Goal: Task Accomplishment & Management: Complete application form

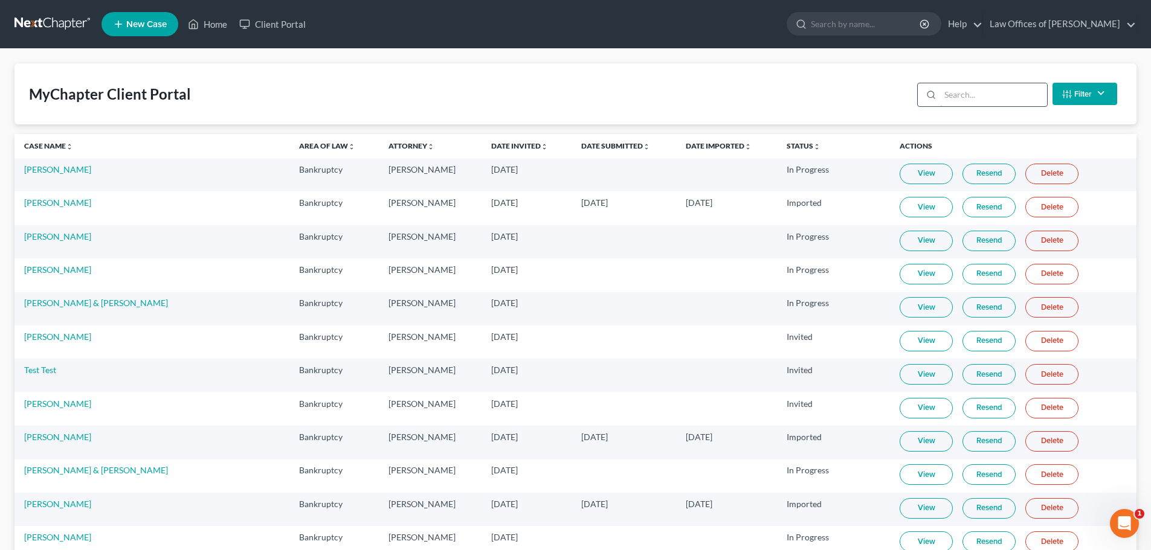
click at [962, 95] on input "search" at bounding box center [993, 94] width 107 height 23
click at [219, 21] on link "Home" at bounding box center [207, 24] width 51 height 22
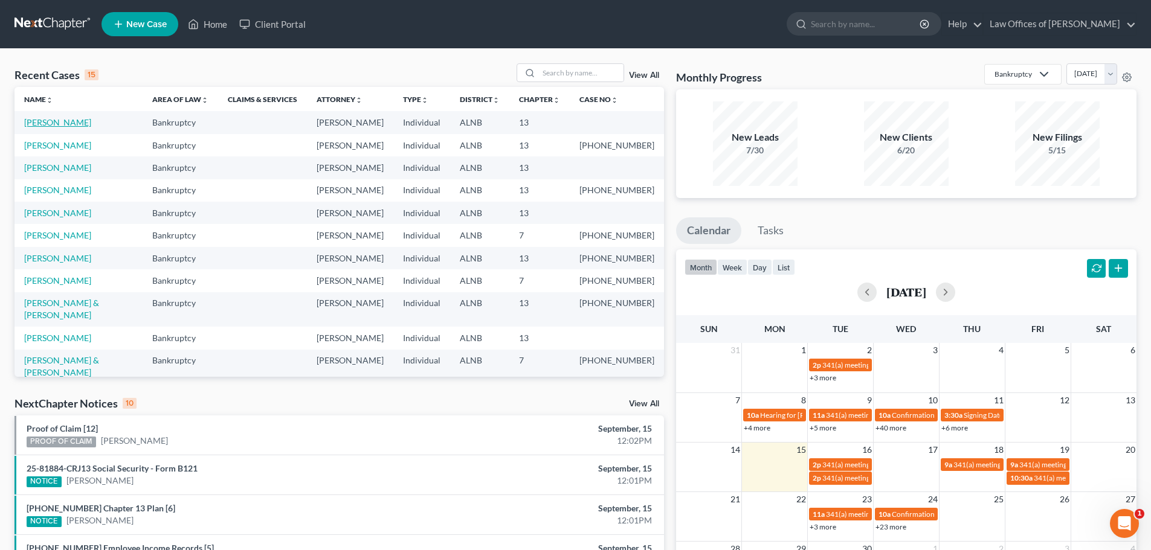
click at [51, 123] on link "[PERSON_NAME]" at bounding box center [57, 122] width 67 height 10
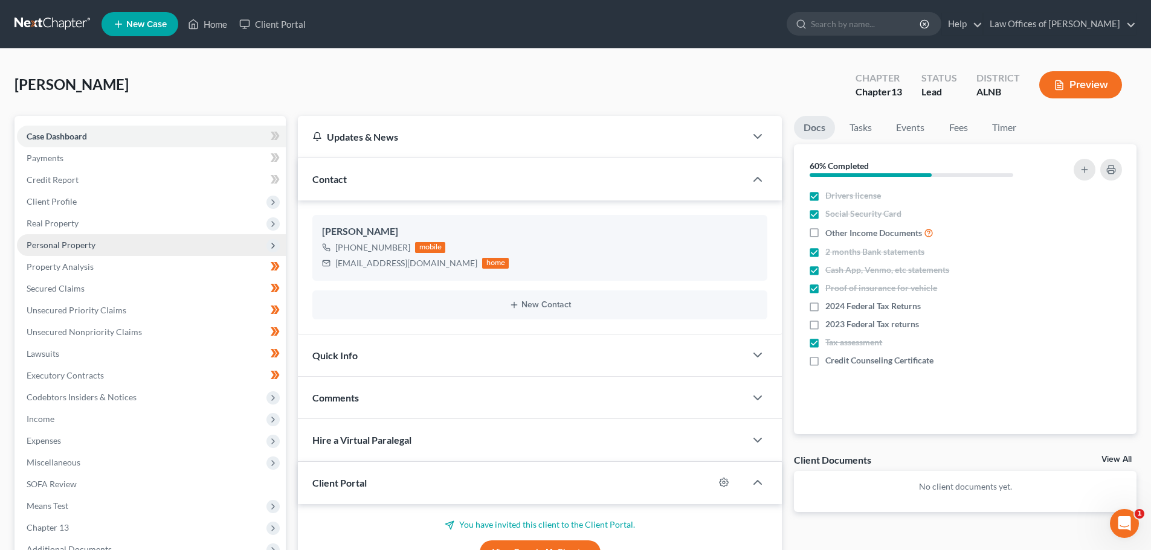
click at [160, 243] on span "Personal Property" at bounding box center [151, 245] width 269 height 22
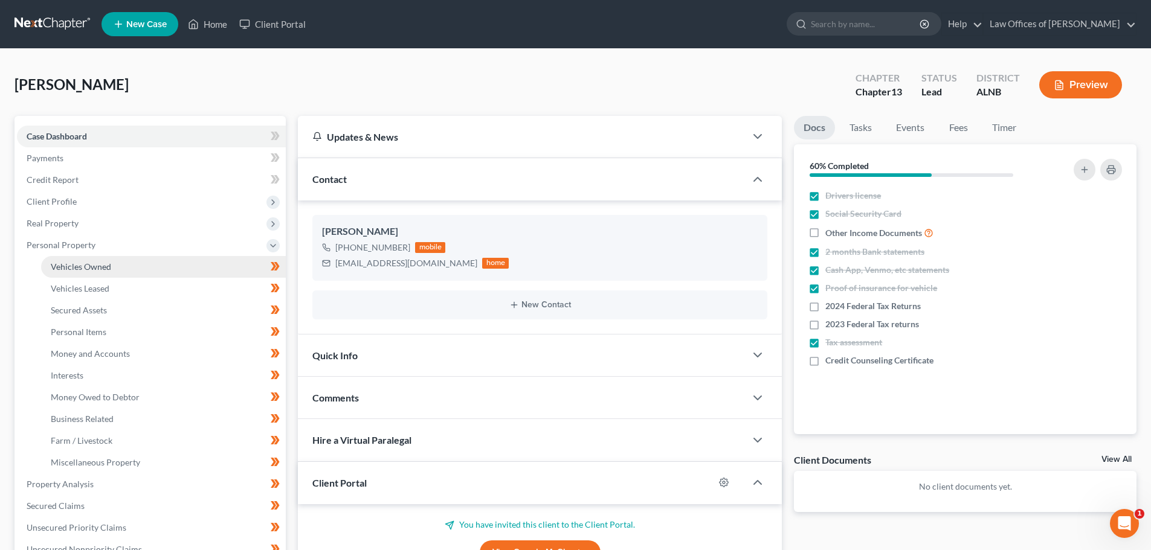
click at [158, 263] on link "Vehicles Owned" at bounding box center [163, 267] width 245 height 22
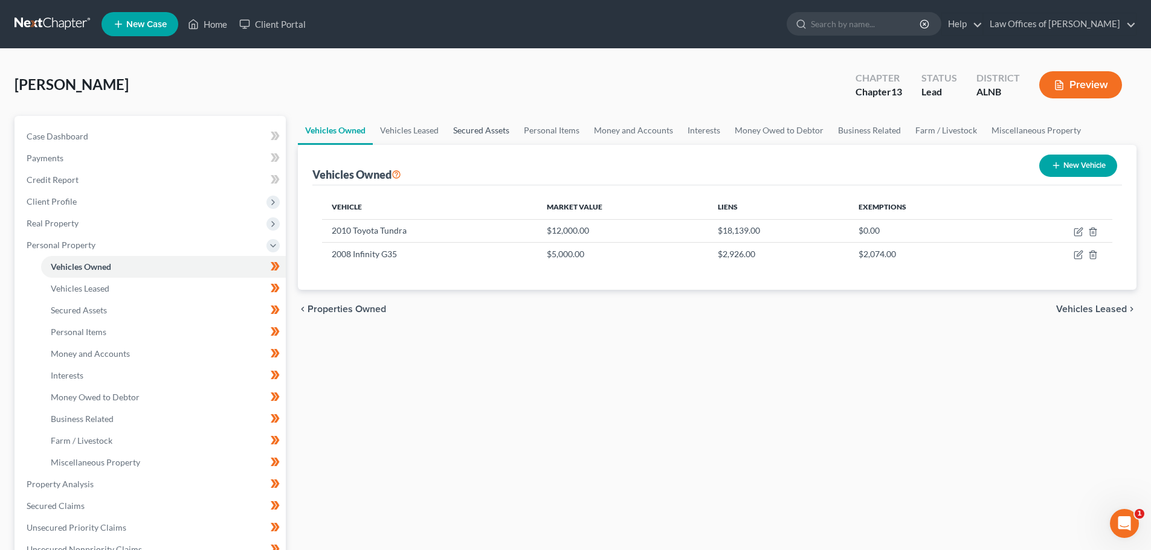
click at [479, 128] on link "Secured Assets" at bounding box center [481, 130] width 71 height 29
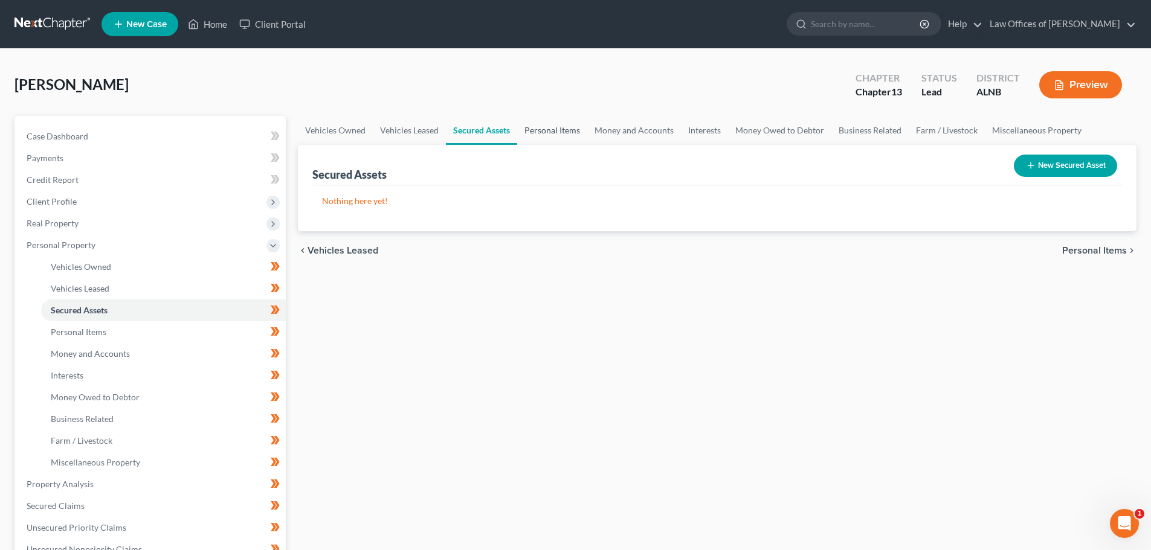
click at [567, 131] on link "Personal Items" at bounding box center [552, 130] width 70 height 29
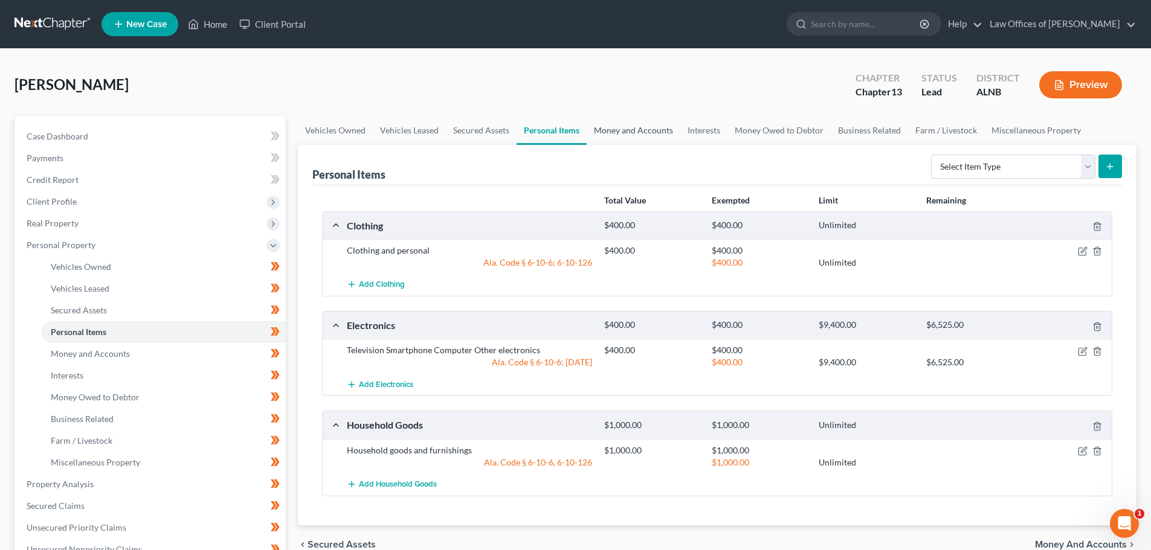
click at [638, 129] on link "Money and Accounts" at bounding box center [633, 130] width 94 height 29
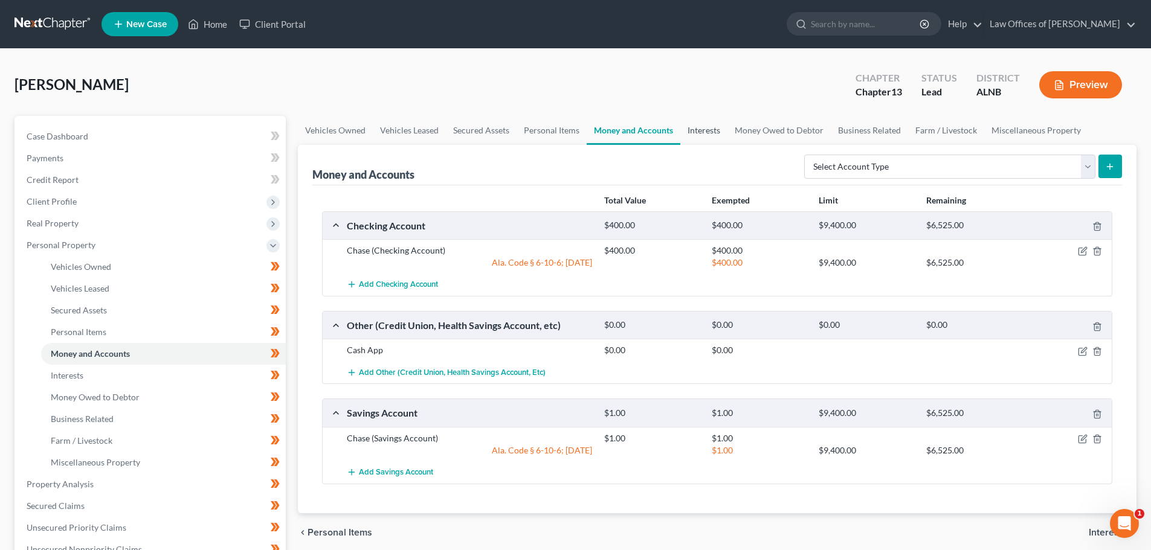
click at [703, 130] on link "Interests" at bounding box center [703, 130] width 47 height 29
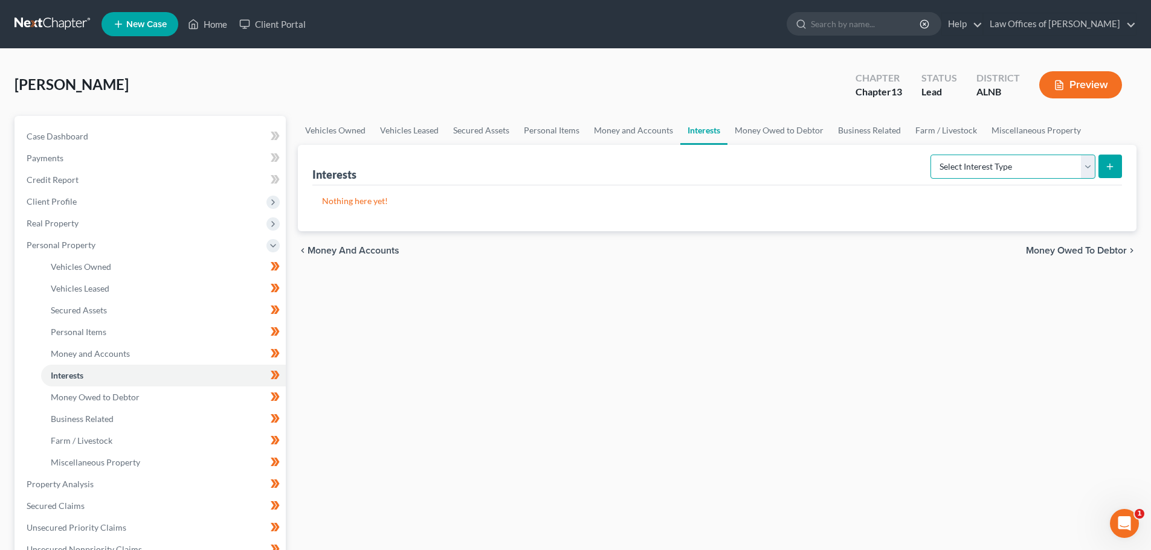
click at [1087, 168] on select "Select Interest Type 401K (A/B: 21) Annuity (A/B: 23) Bond (A/B: 18) Education …" at bounding box center [1012, 167] width 165 height 24
click at [739, 83] on div "[PERSON_NAME] Upgraded Chapter Chapter 13 Status Lead District ALNB Preview" at bounding box center [575, 89] width 1122 height 53
click at [273, 244] on icon at bounding box center [273, 246] width 10 height 10
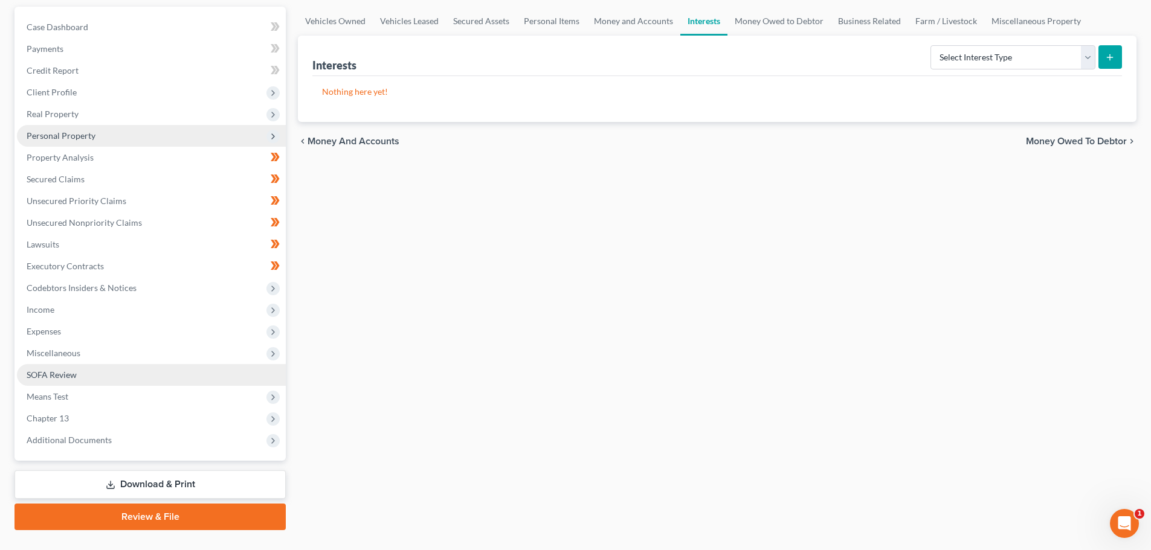
scroll to position [121, 0]
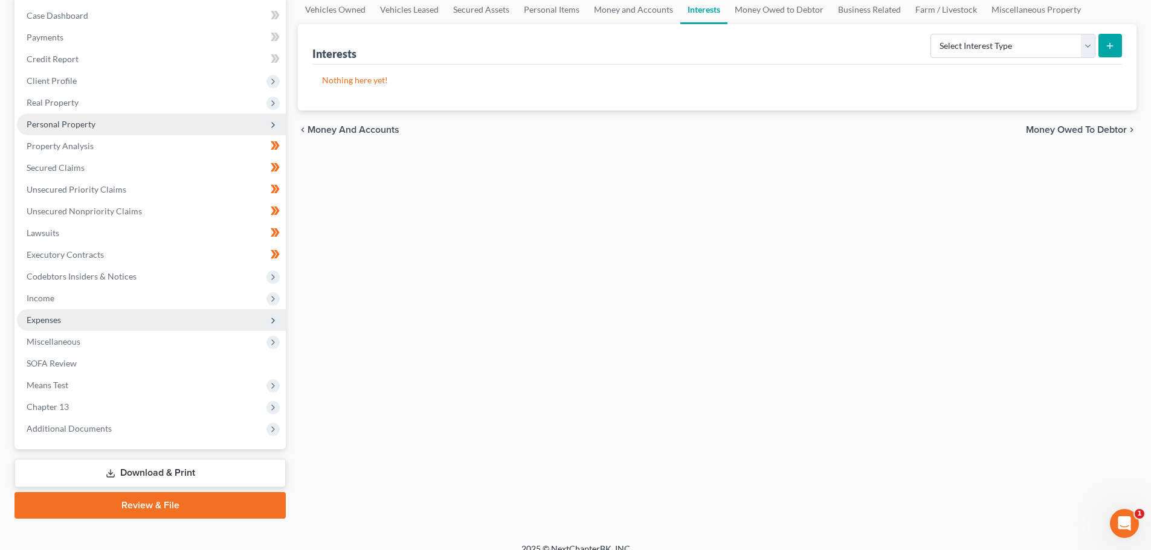
click at [217, 319] on span "Expenses" at bounding box center [151, 320] width 269 height 22
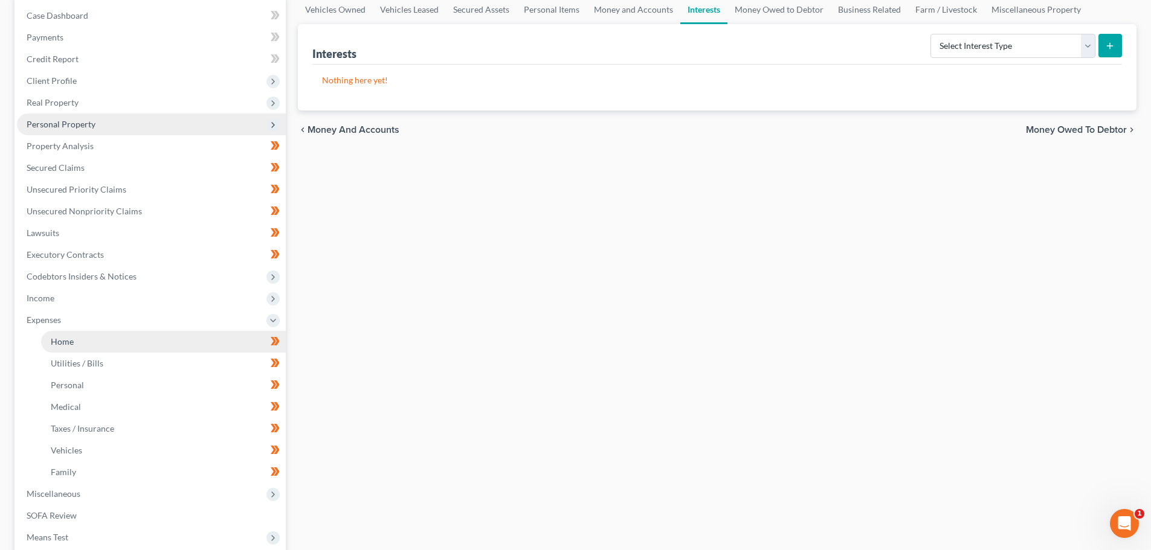
click at [178, 344] on link "Home" at bounding box center [163, 342] width 245 height 22
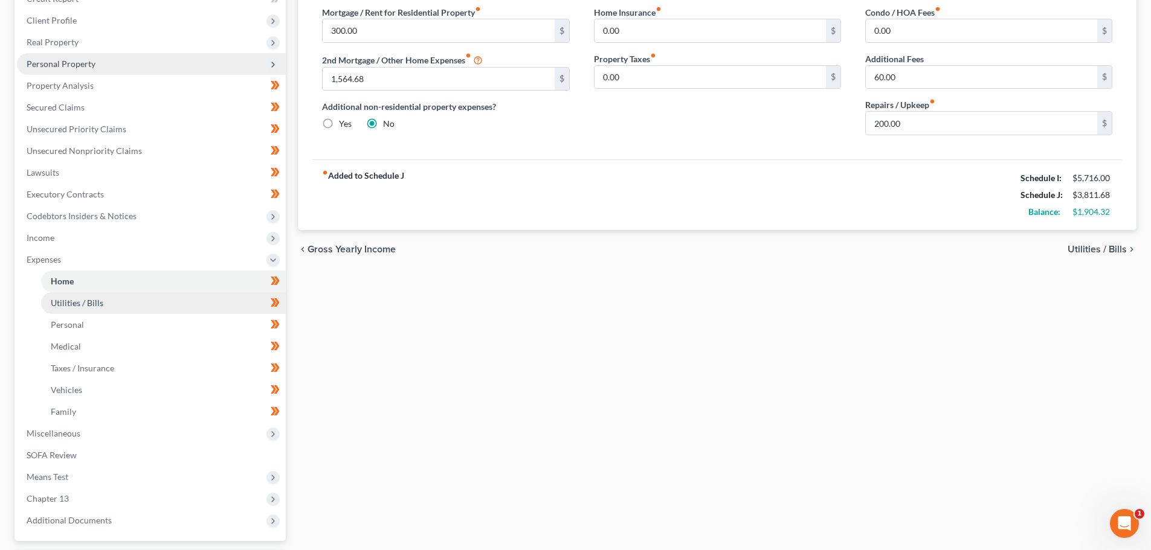
click at [153, 299] on link "Utilities / Bills" at bounding box center [163, 303] width 245 height 22
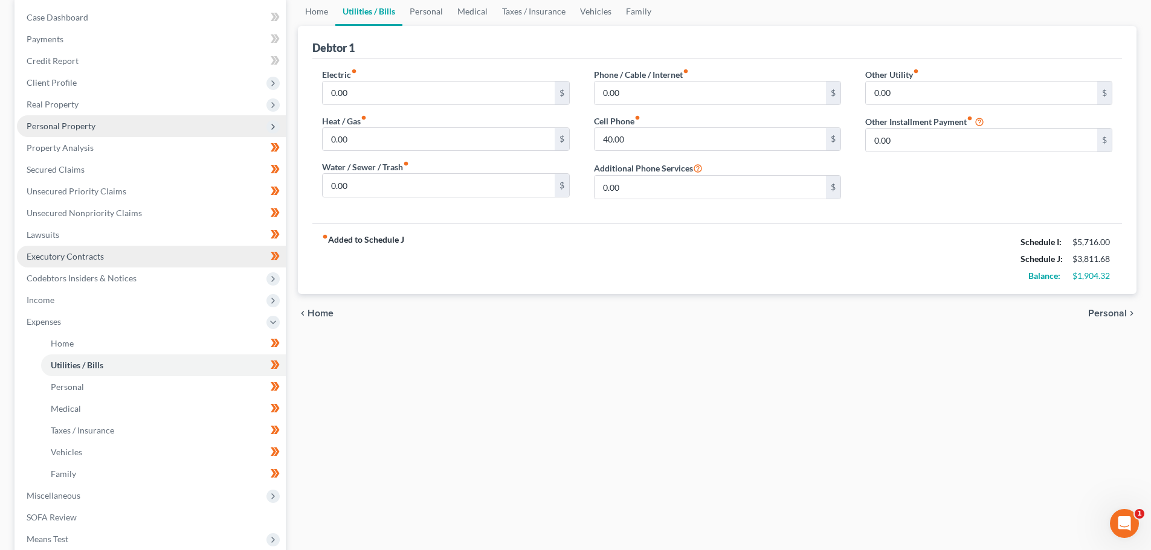
scroll to position [121, 0]
click at [373, 92] on input "0.00" at bounding box center [438, 91] width 231 height 23
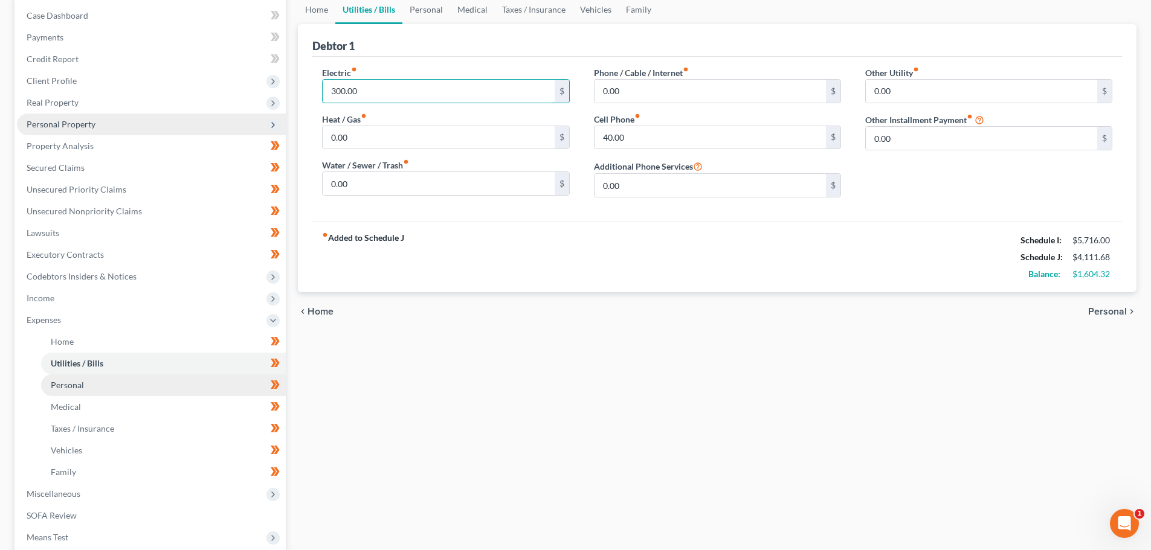
type input "300.00"
click at [80, 385] on span "Personal" at bounding box center [67, 385] width 33 height 10
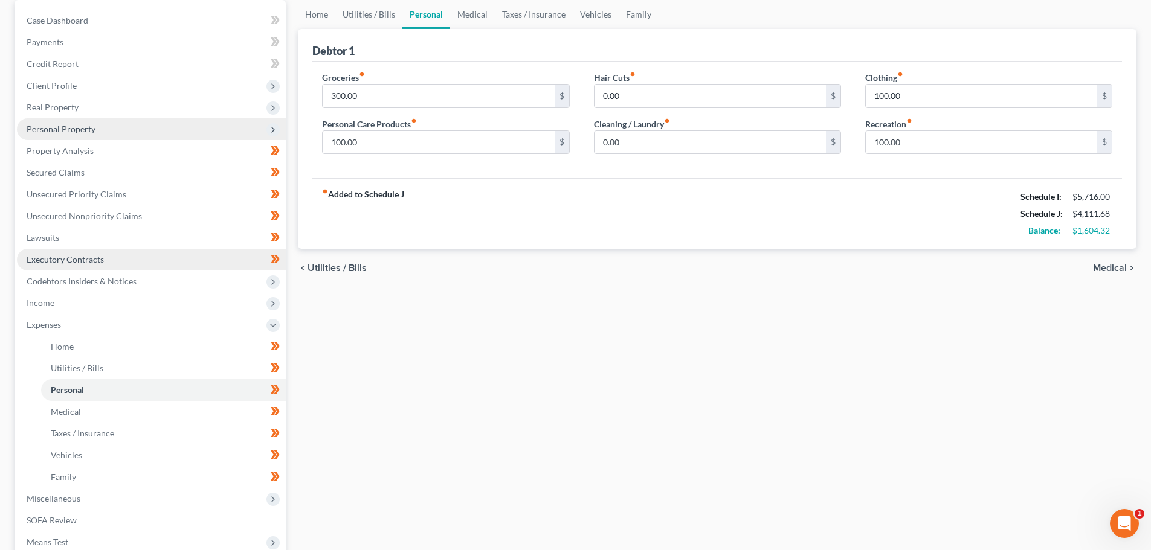
scroll to position [121, 0]
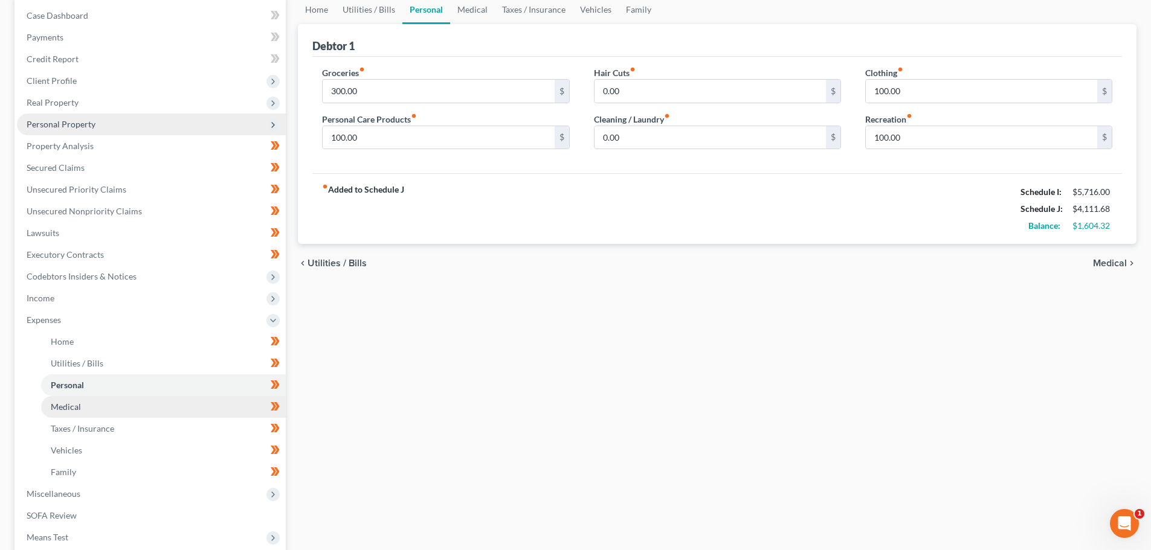
click at [122, 403] on link "Medical" at bounding box center [163, 407] width 245 height 22
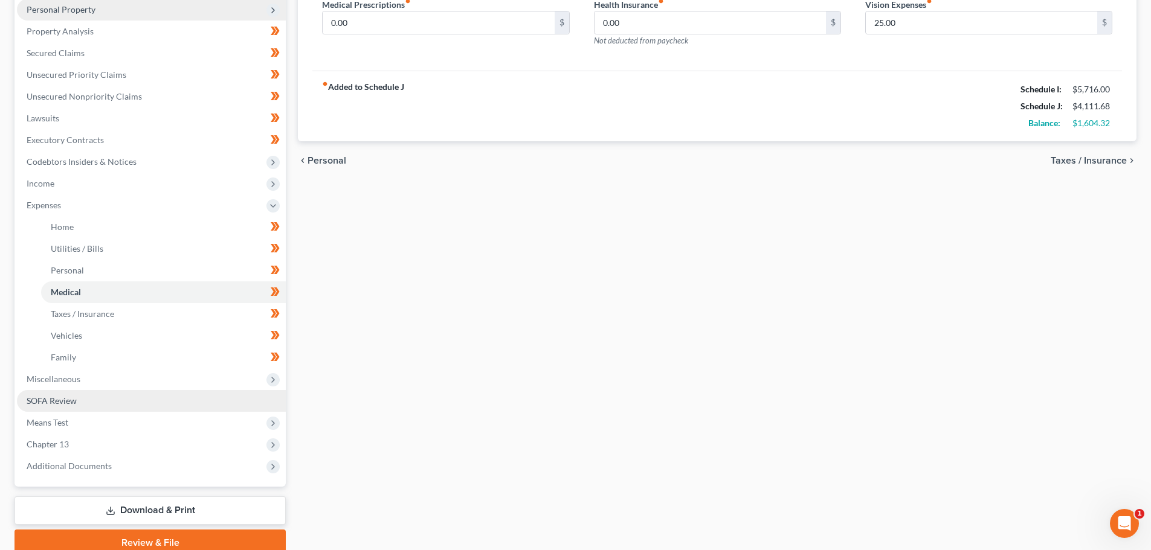
scroll to position [242, 0]
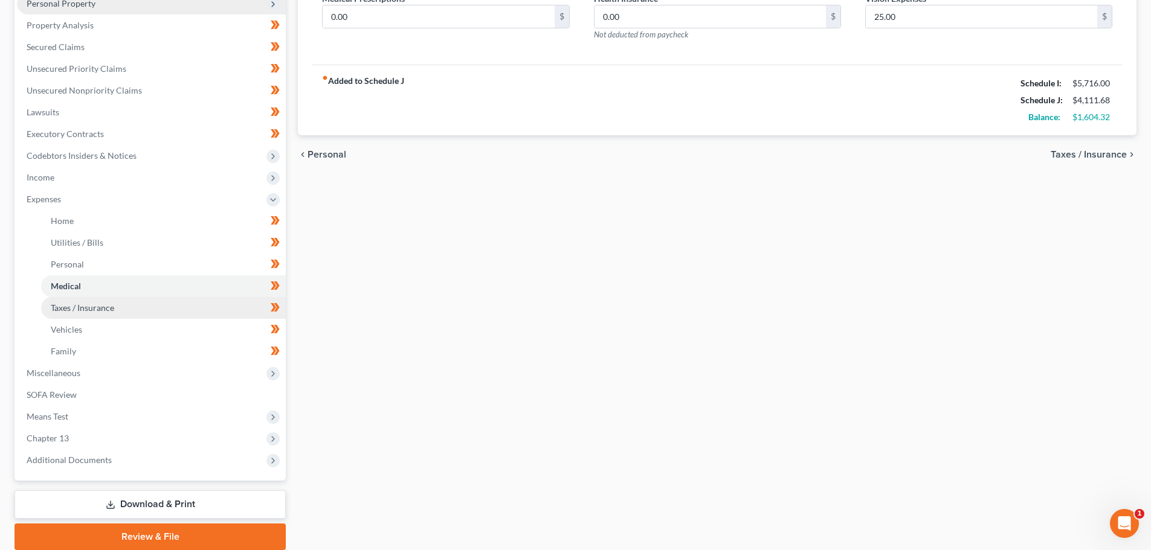
click at [146, 309] on link "Taxes / Insurance" at bounding box center [163, 308] width 245 height 22
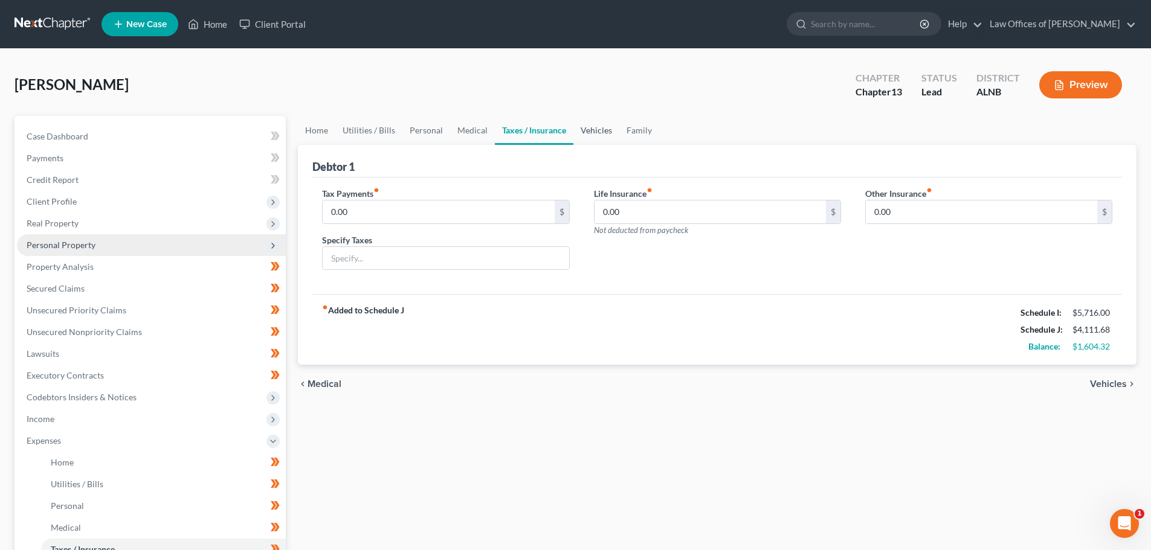
click at [592, 130] on link "Vehicles" at bounding box center [596, 130] width 46 height 29
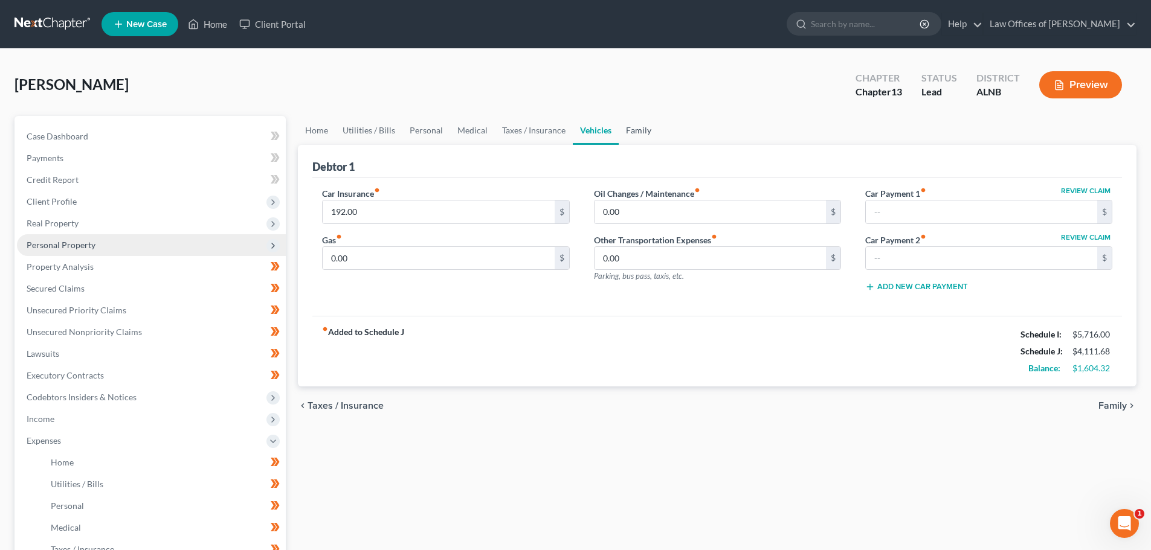
click at [631, 133] on link "Family" at bounding box center [638, 130] width 40 height 29
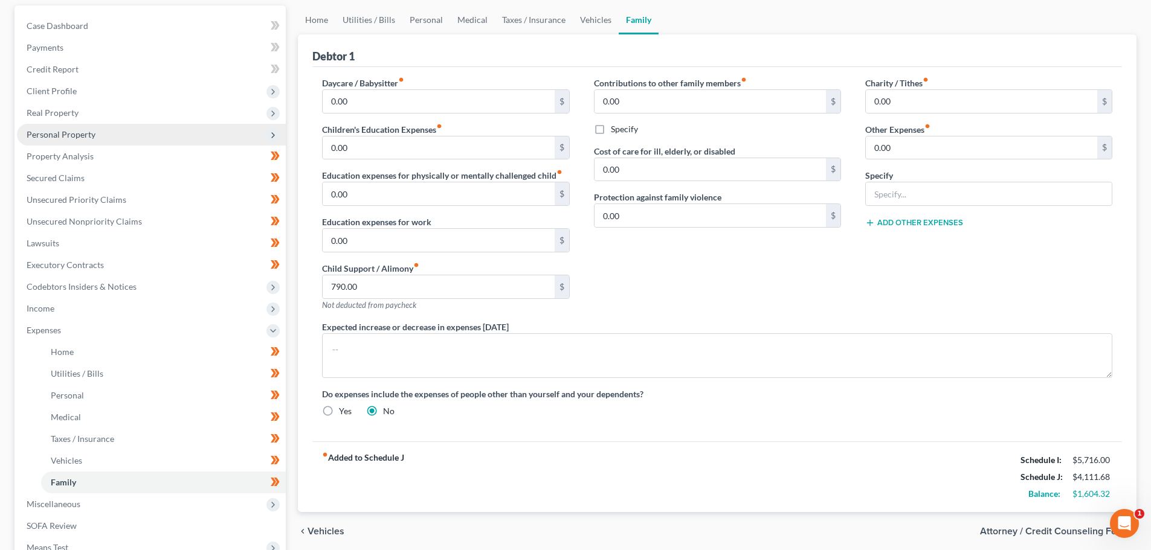
scroll to position [121, 0]
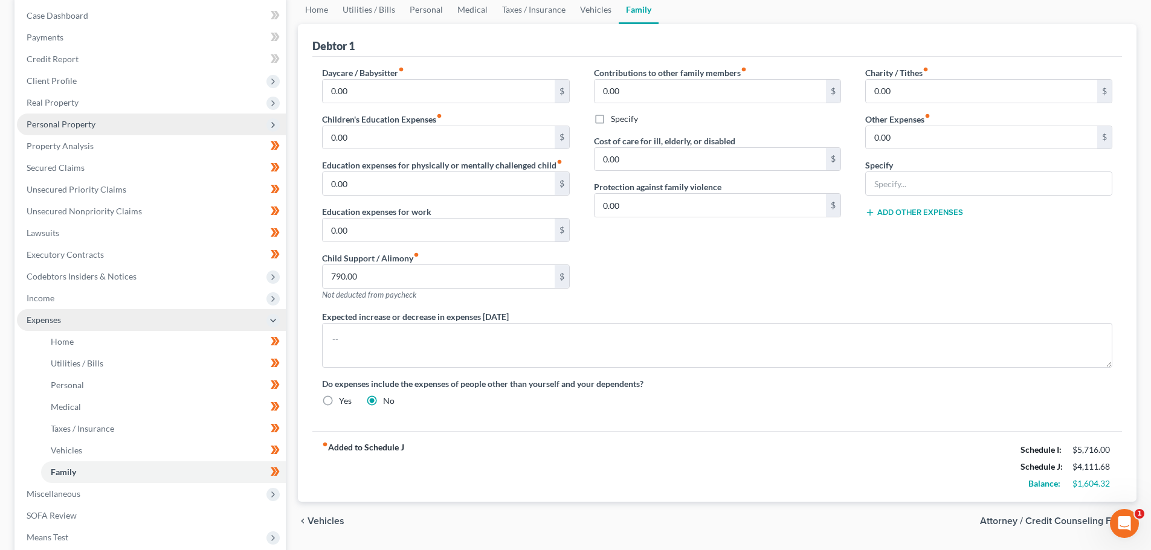
click at [271, 321] on icon at bounding box center [273, 321] width 10 height 10
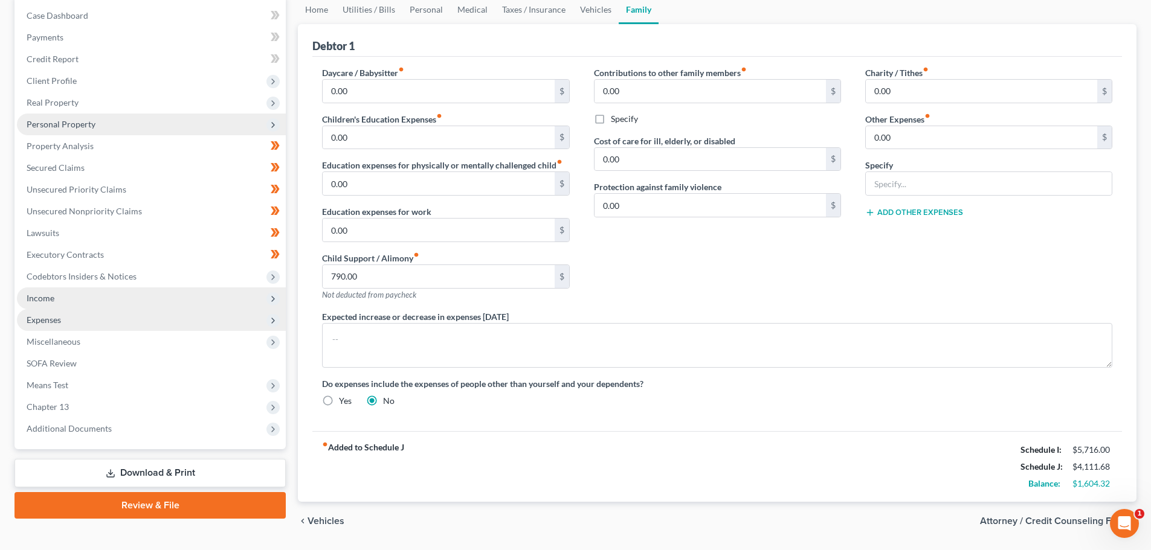
scroll to position [0, 0]
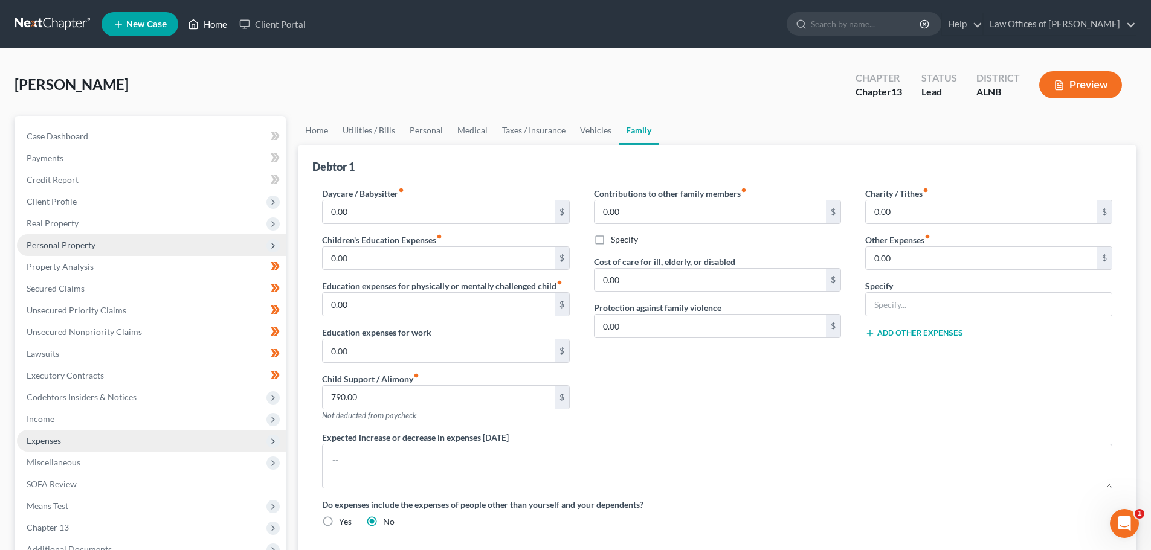
click at [208, 24] on link "Home" at bounding box center [207, 24] width 51 height 22
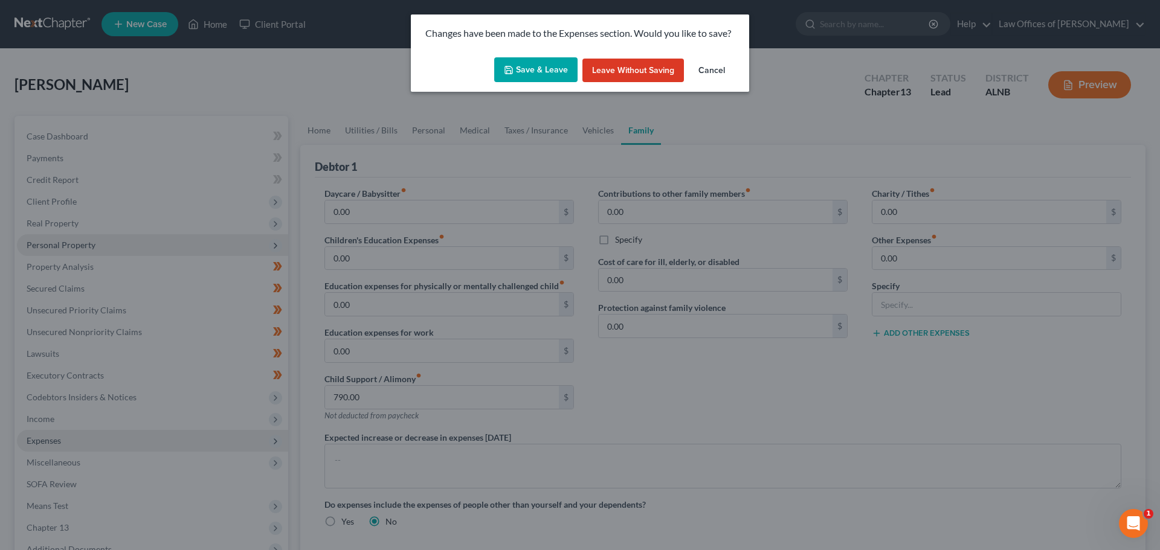
click at [546, 70] on button "Save & Leave" at bounding box center [535, 69] width 83 height 25
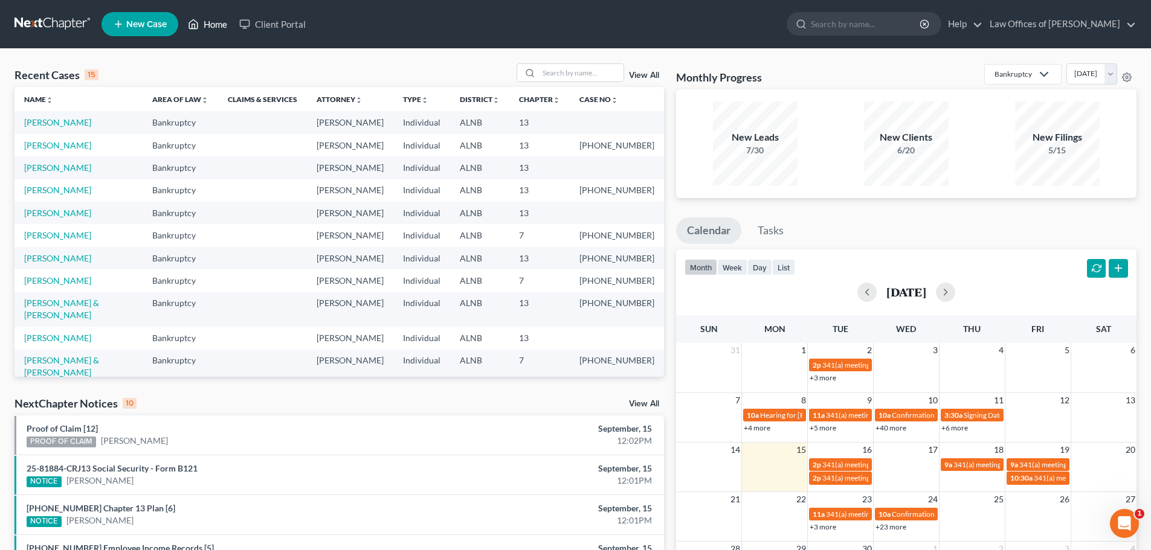
click at [216, 24] on link "Home" at bounding box center [207, 24] width 51 height 22
click at [68, 120] on link "[PERSON_NAME]" at bounding box center [57, 122] width 67 height 10
